Goal: Find specific page/section: Find specific page/section

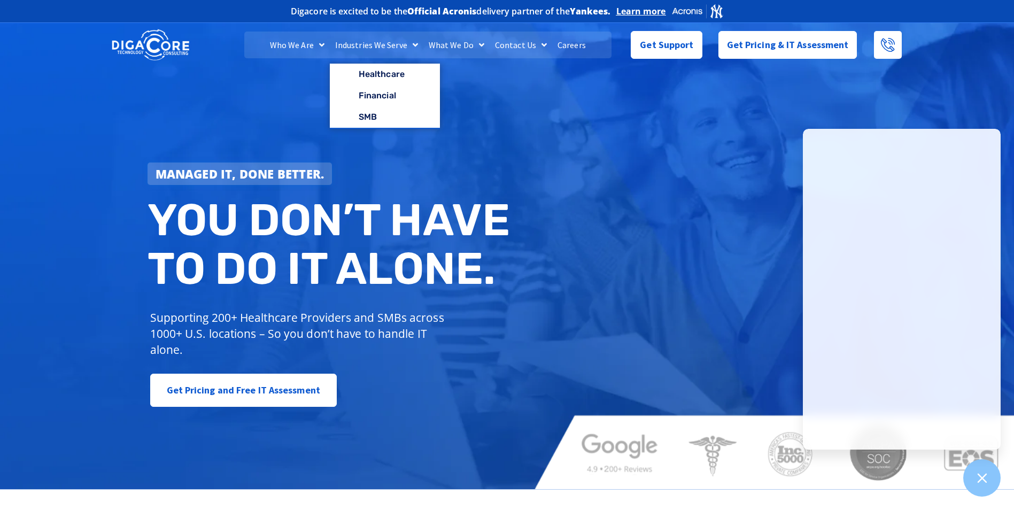
click at [346, 46] on link "Industries We Serve" at bounding box center [377, 45] width 94 height 27
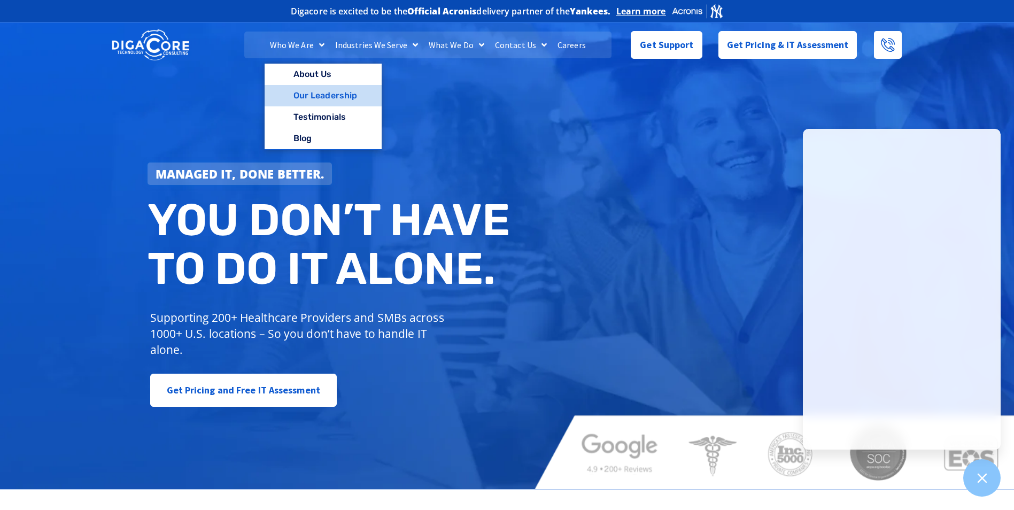
click at [335, 91] on link "Our Leadership" at bounding box center [323, 95] width 117 height 21
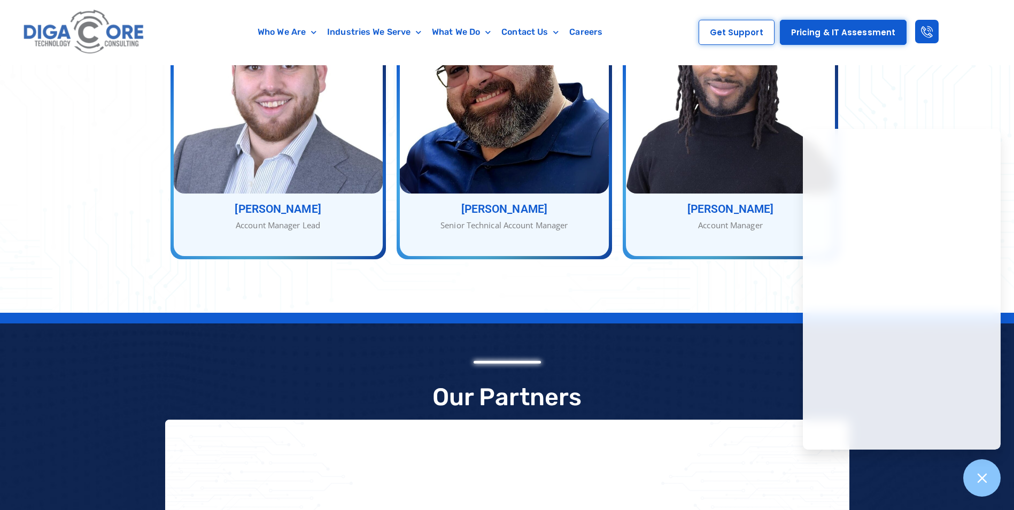
scroll to position [1710, 0]
